Goal: Information Seeking & Learning: Check status

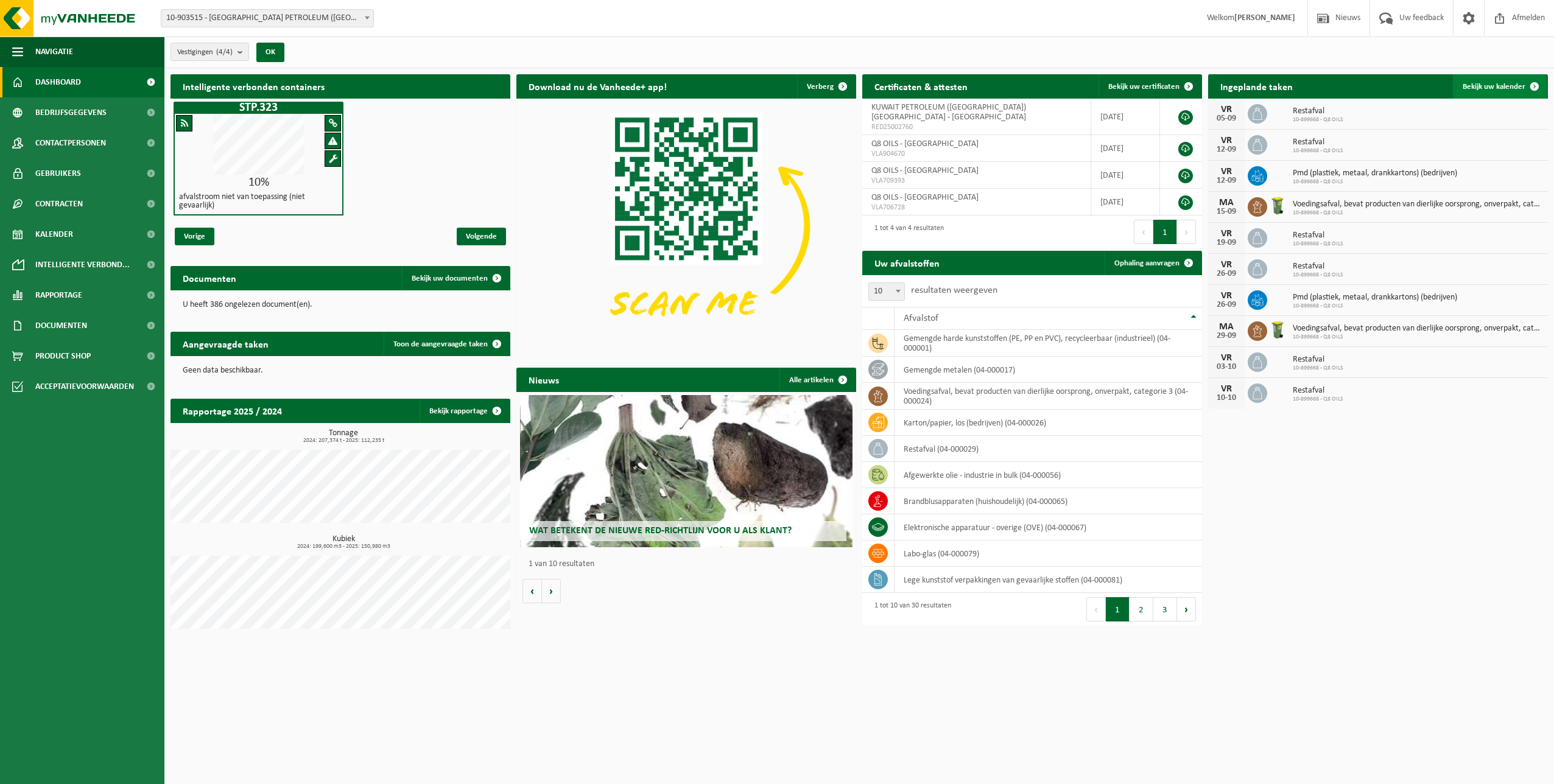
click at [1511, 83] on span "Bekijk uw kalender" at bounding box center [1494, 87] width 62 height 8
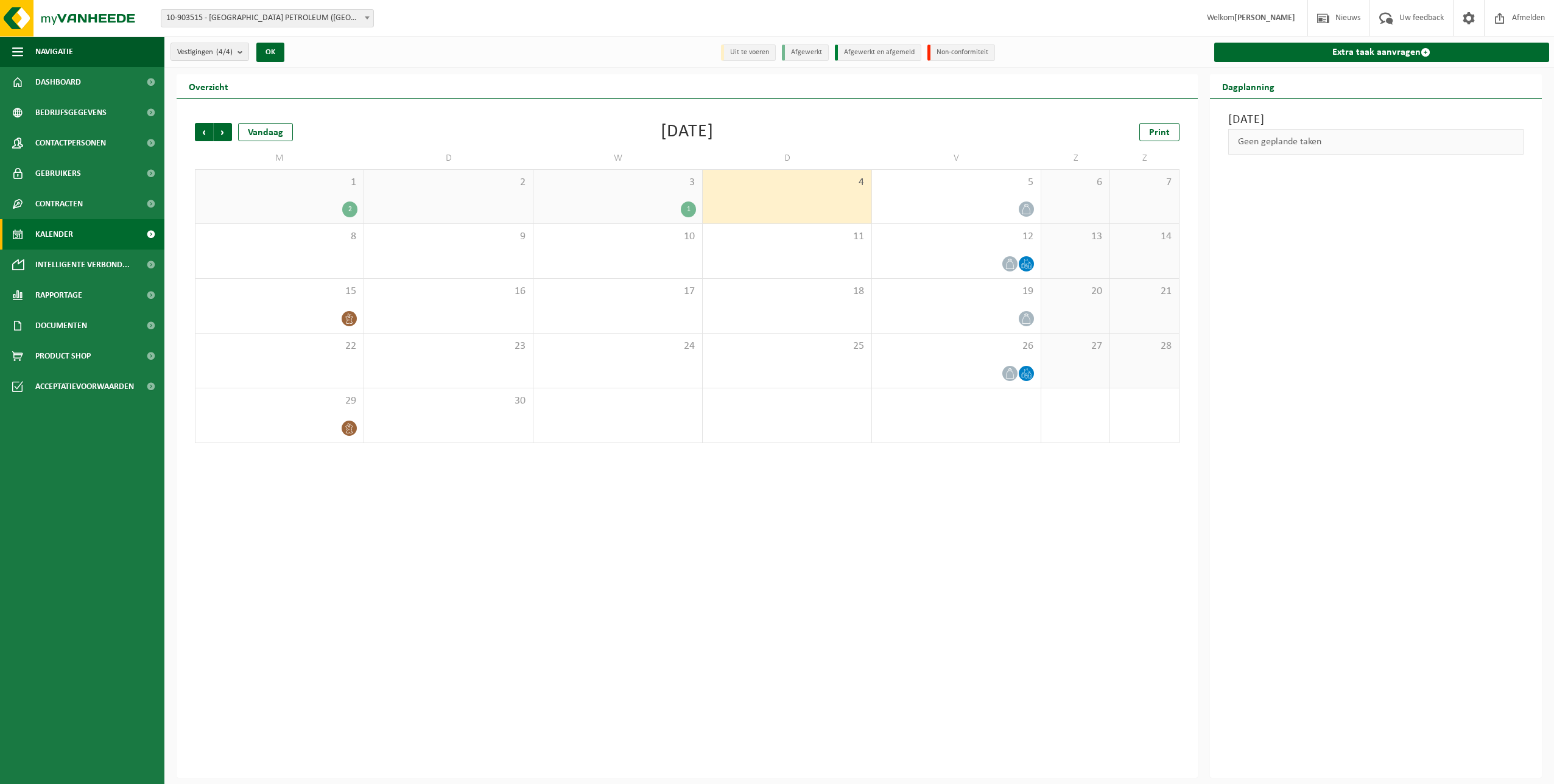
click at [347, 210] on div "2" at bounding box center [350, 209] width 15 height 16
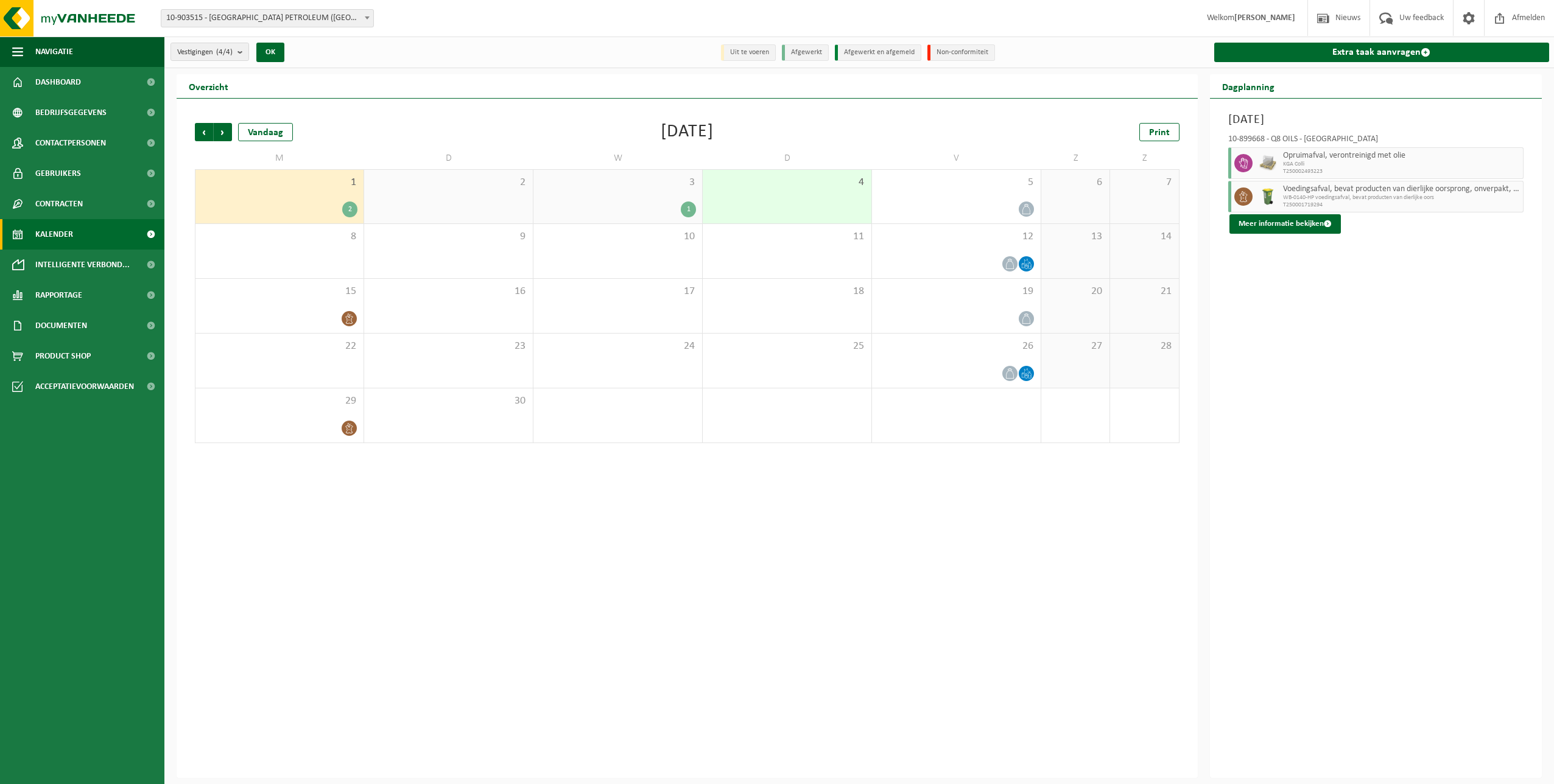
click at [686, 208] on div "1" at bounding box center [688, 209] width 15 height 16
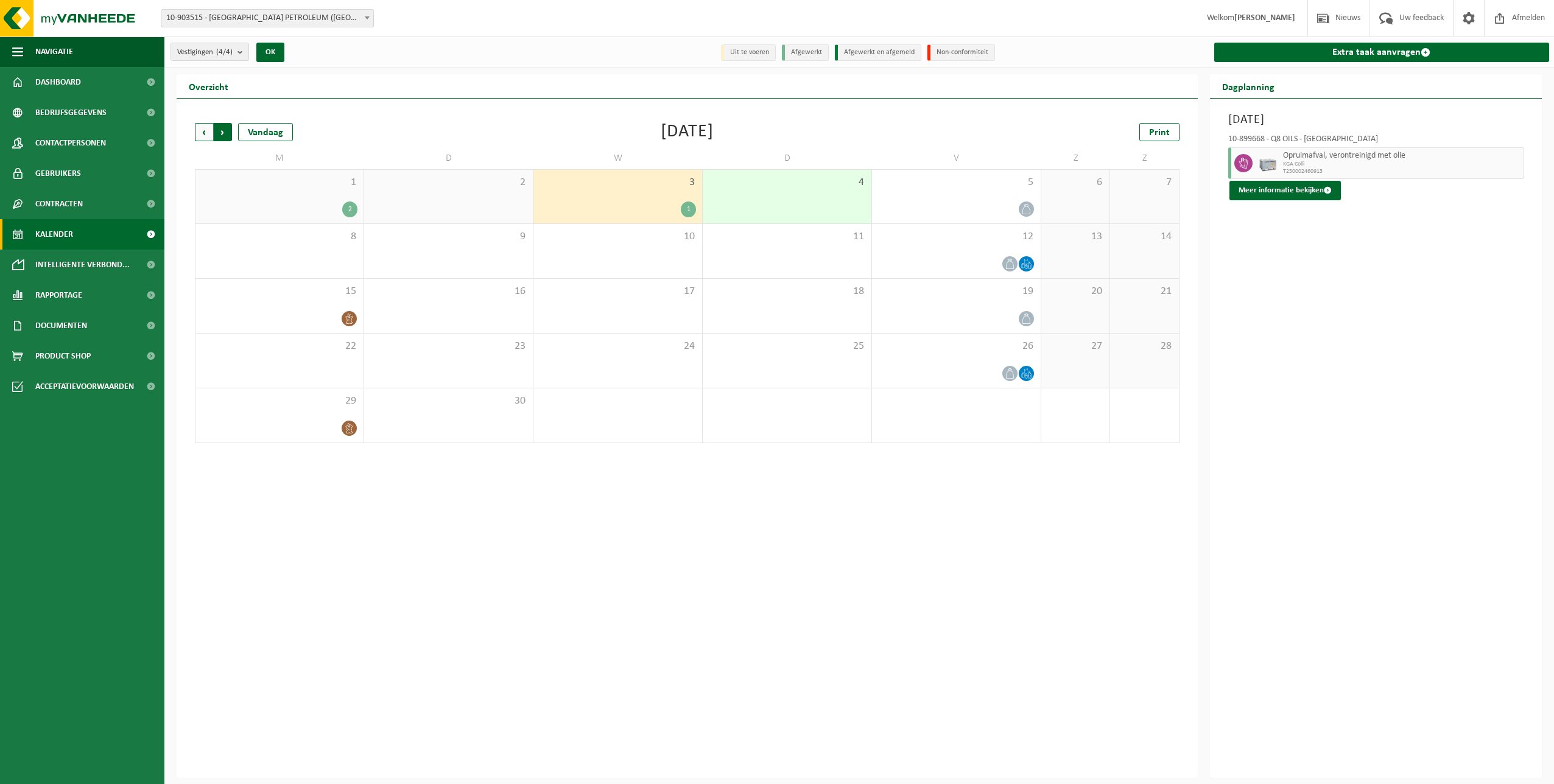
click at [203, 134] on span "Vorige" at bounding box center [203, 132] width 18 height 18
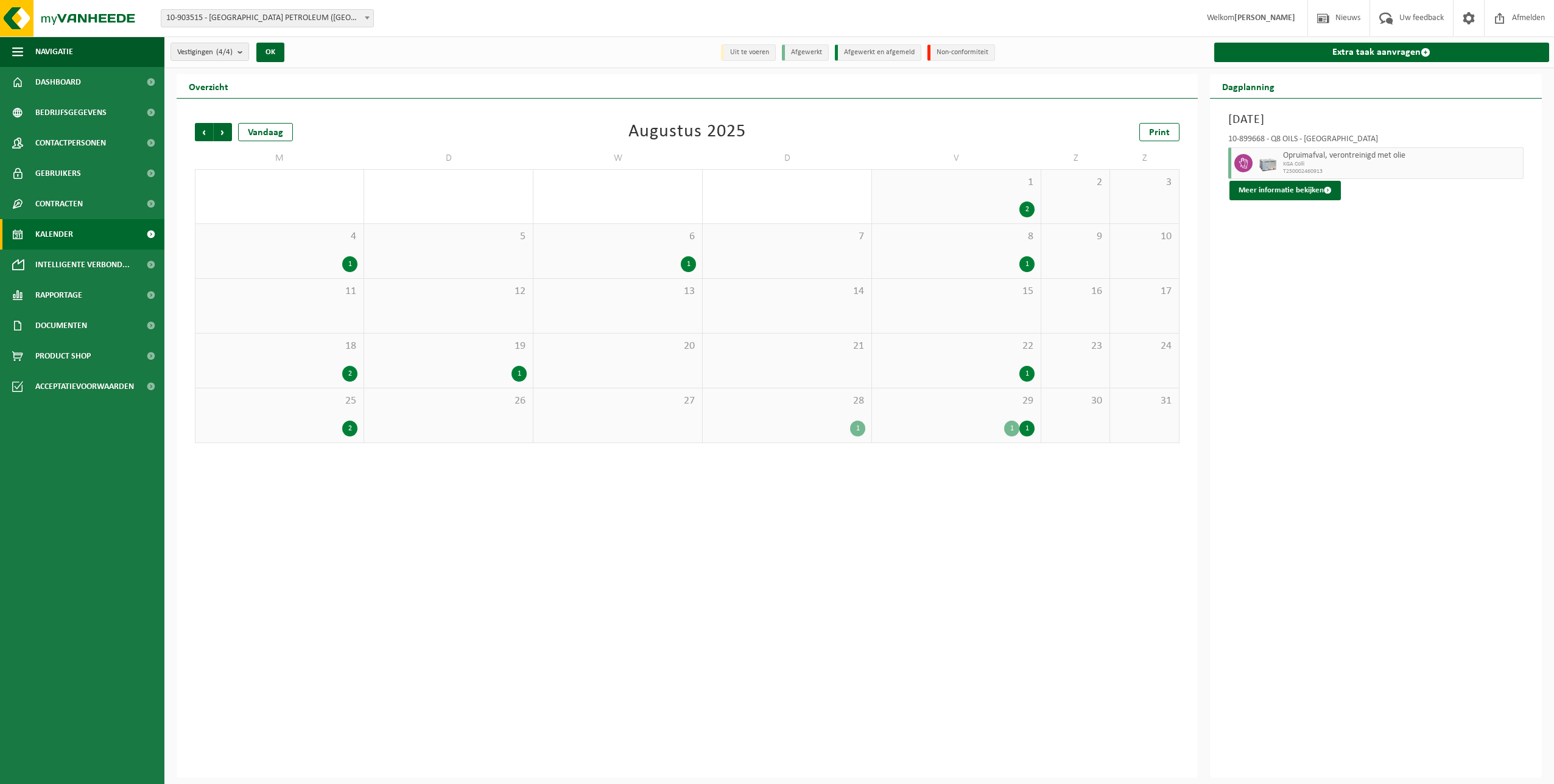
click at [1012, 431] on div "1" at bounding box center [1012, 428] width 15 height 16
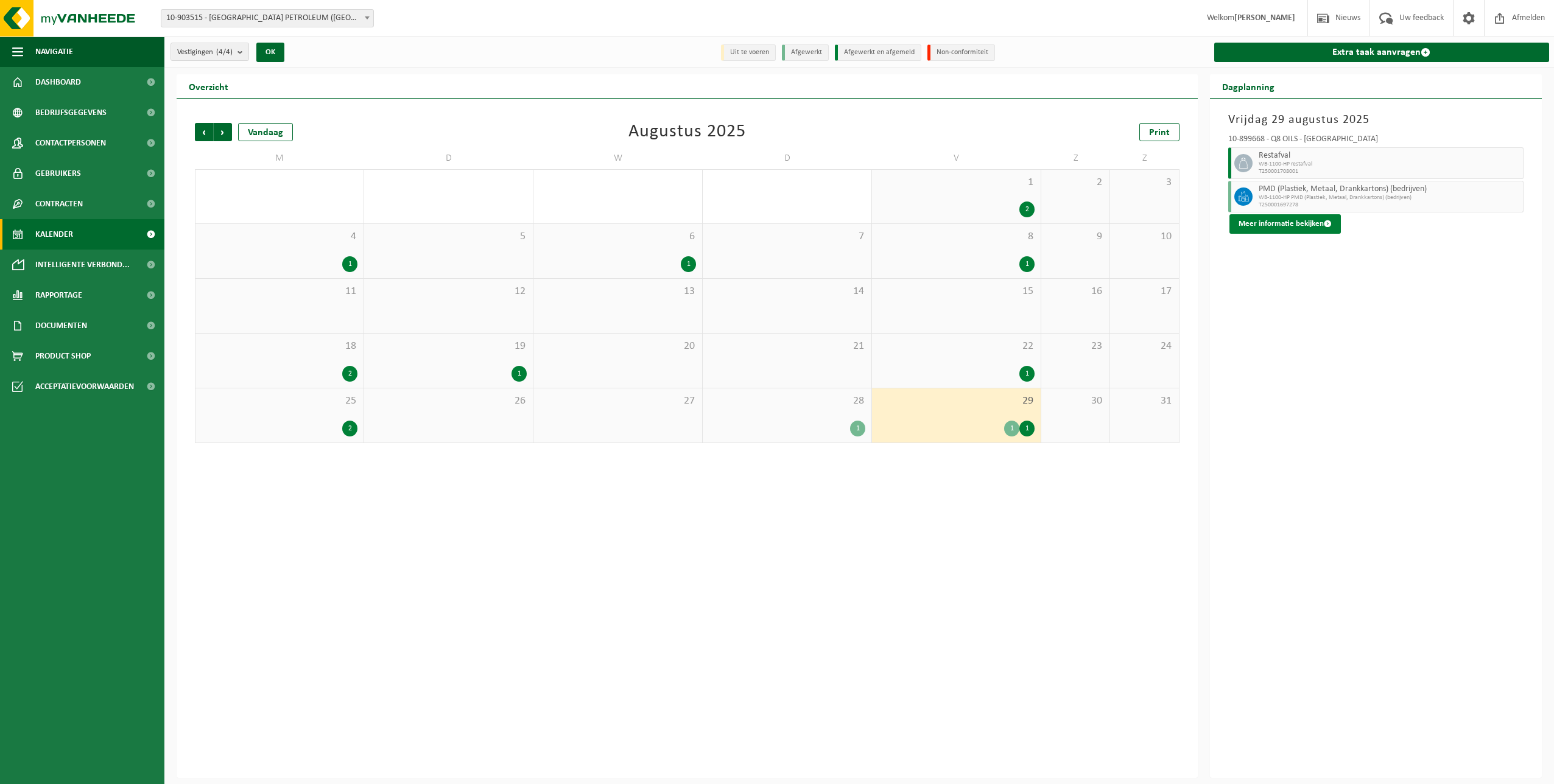
click at [1273, 224] on button "Meer informatie bekijken" at bounding box center [1285, 224] width 111 height 20
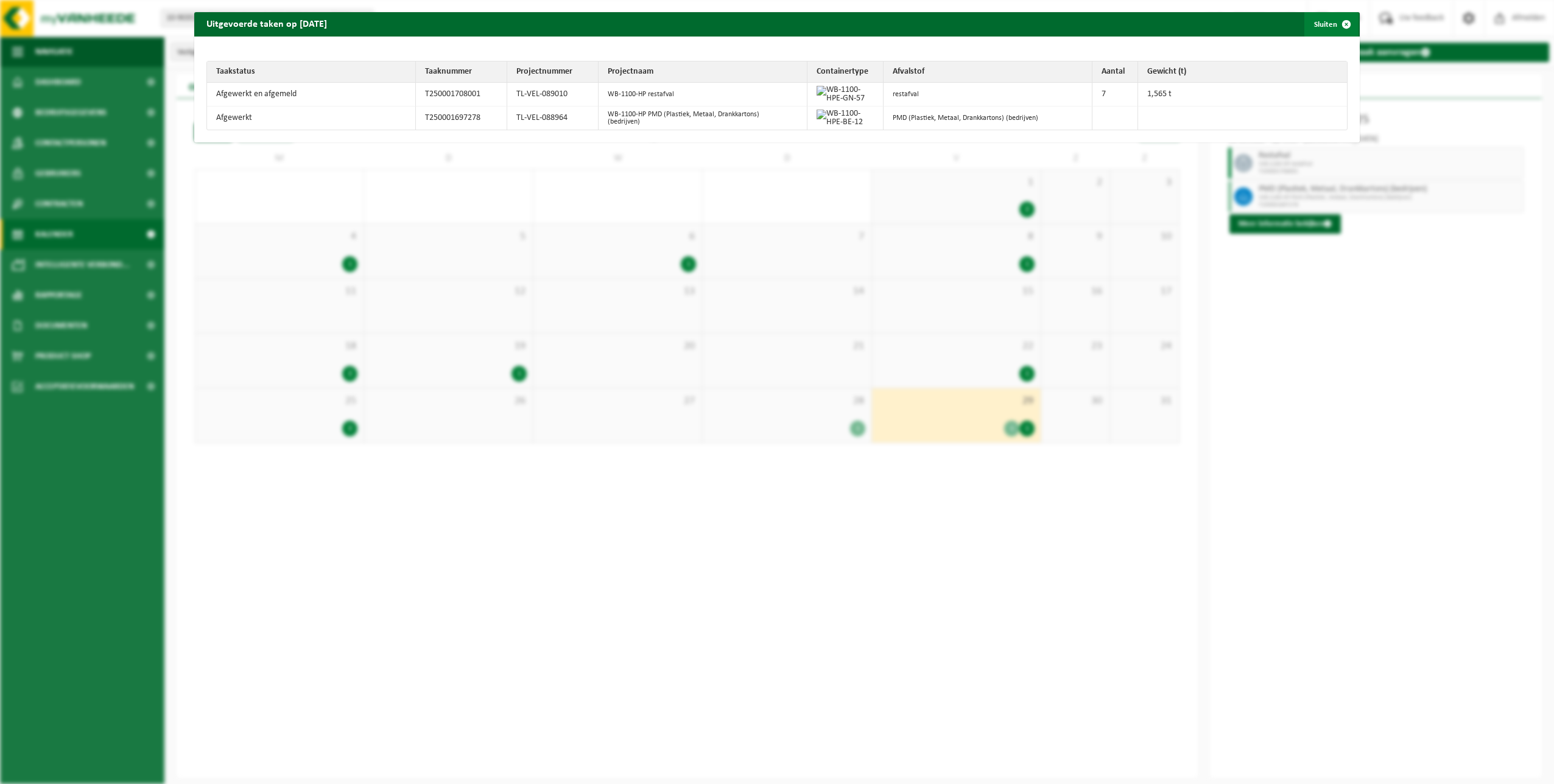
click at [1320, 21] on button "Sluiten" at bounding box center [1332, 24] width 54 height 24
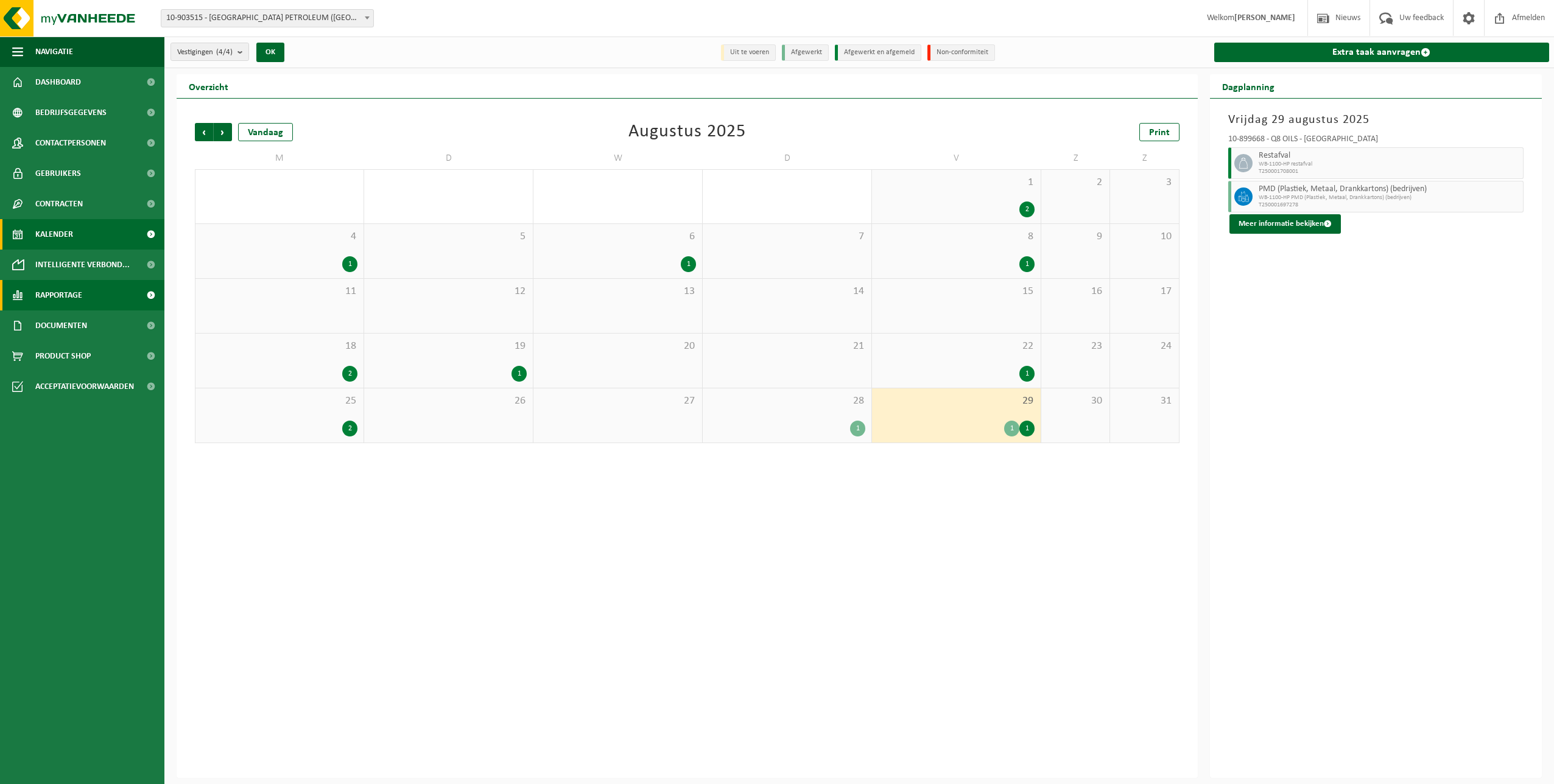
click at [51, 299] on span "Rapportage" at bounding box center [58, 295] width 47 height 31
click at [45, 351] on span "In lijstvorm" at bounding box center [58, 352] width 43 height 23
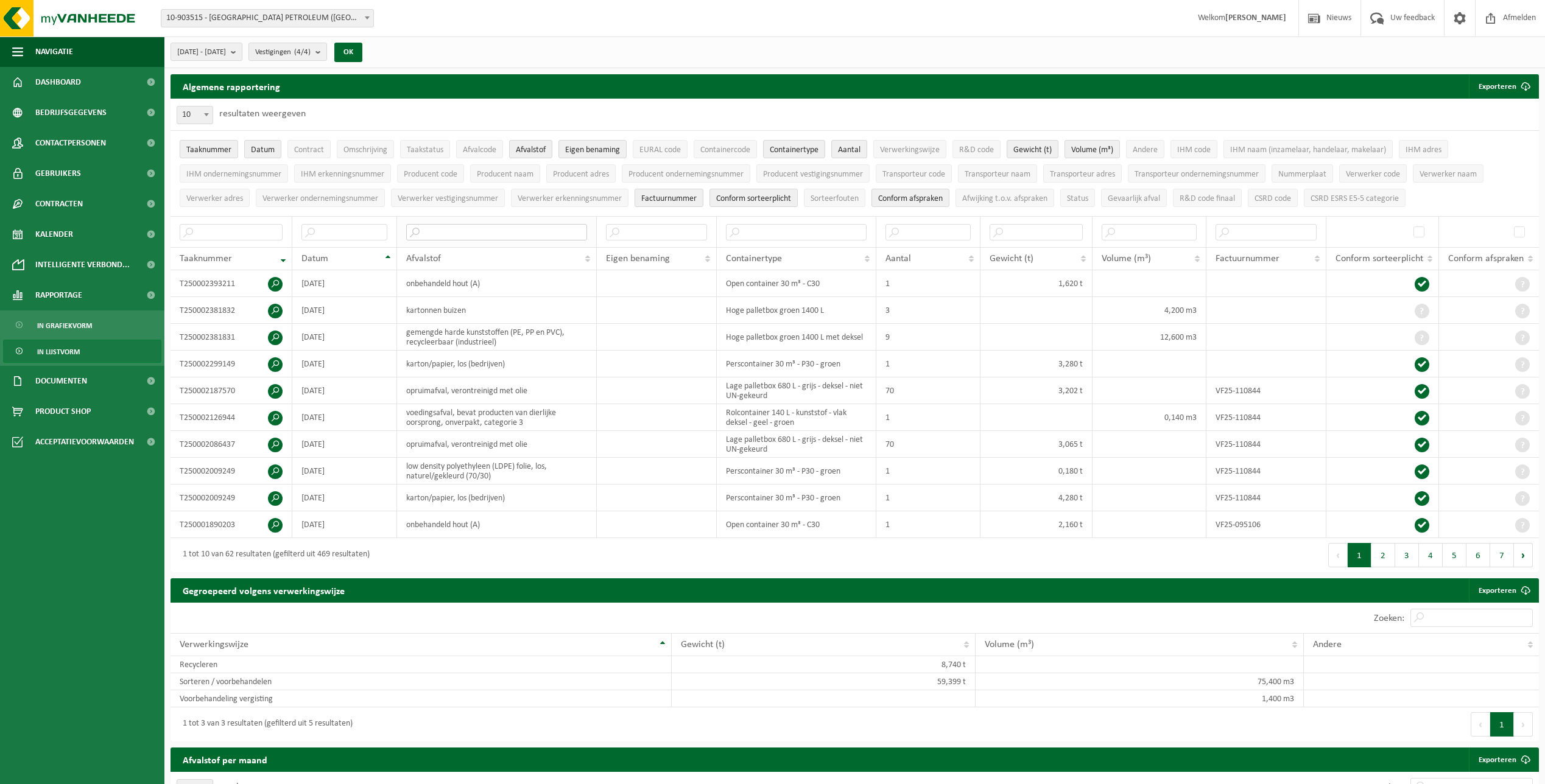
click at [443, 230] on input "text" at bounding box center [496, 232] width 181 height 16
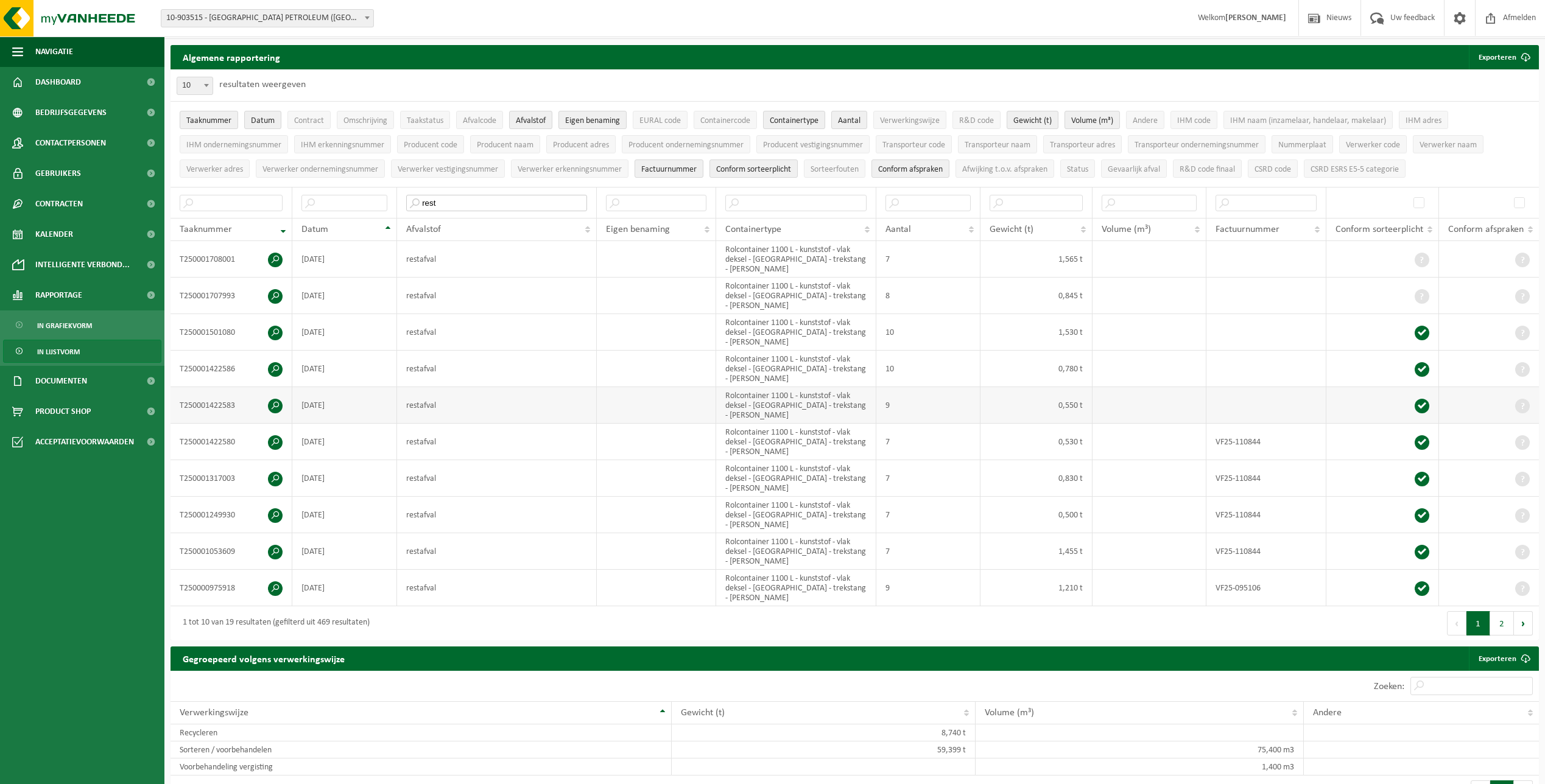
scroll to position [61, 0]
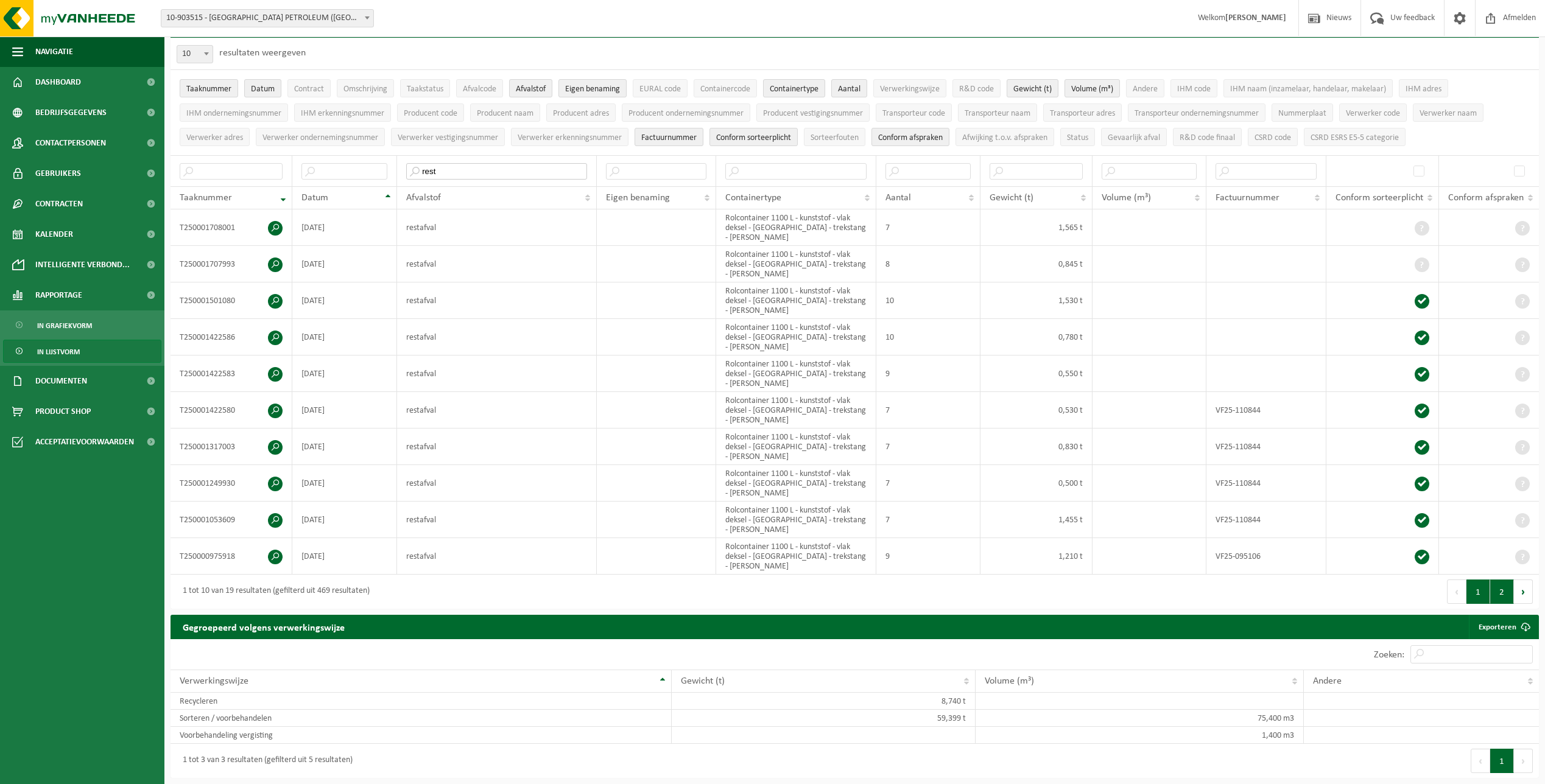
type input "rest"
click at [1498, 587] on button "2" at bounding box center [1502, 592] width 24 height 24
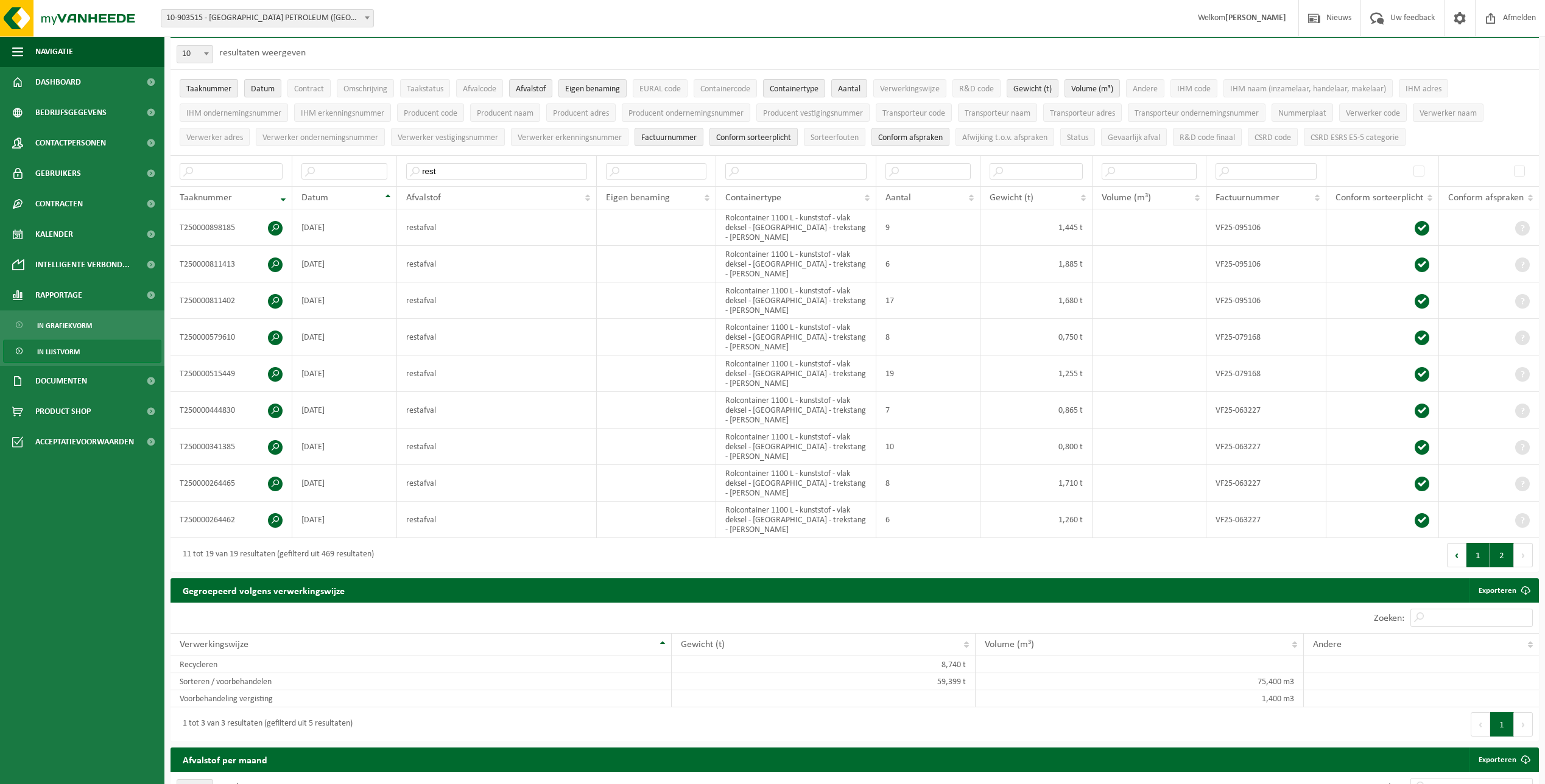
click at [1474, 554] on button "1" at bounding box center [1478, 555] width 24 height 24
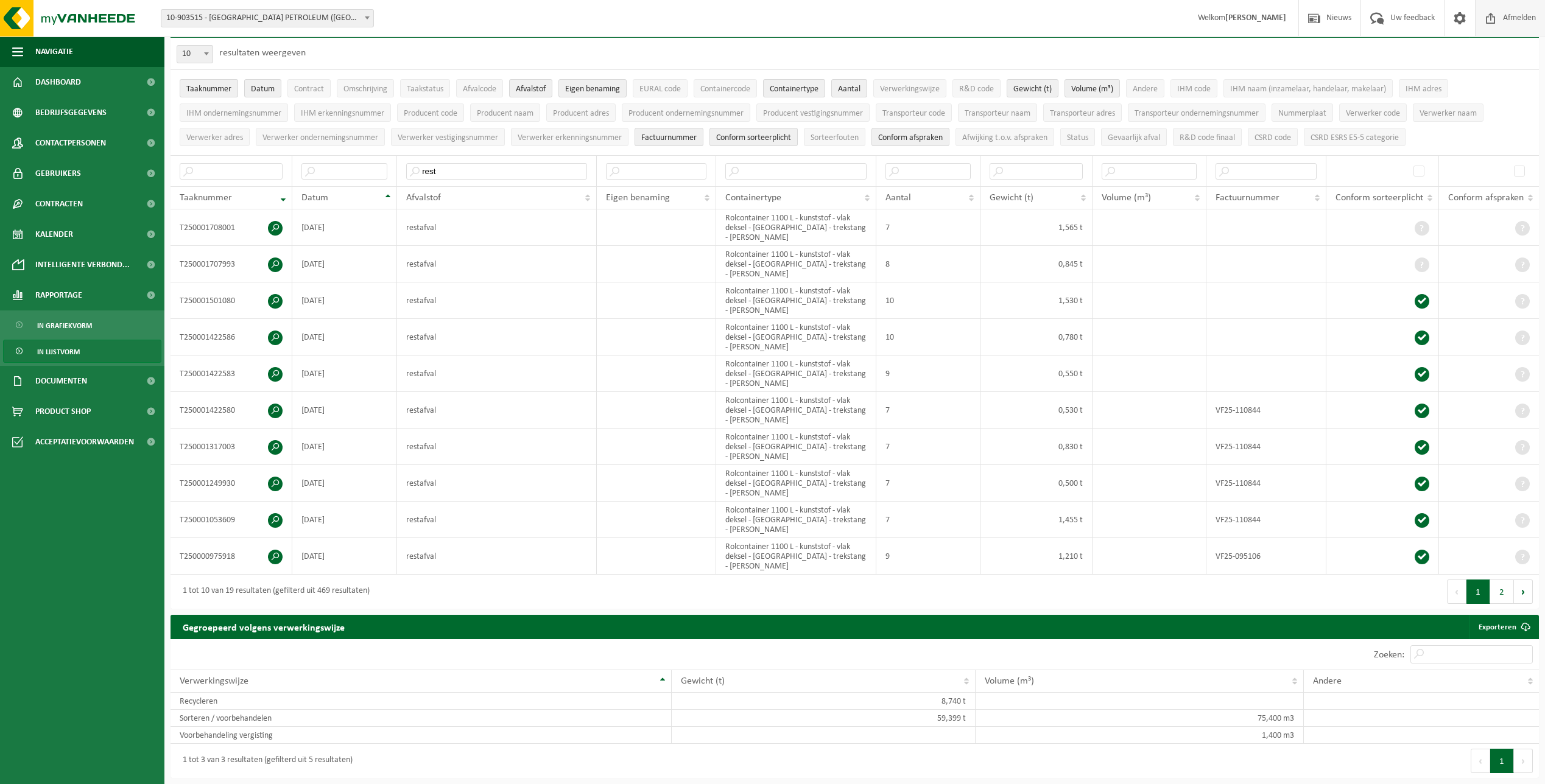
click at [1491, 12] on span at bounding box center [1491, 18] width 18 height 36
